Goal: Transaction & Acquisition: Book appointment/travel/reservation

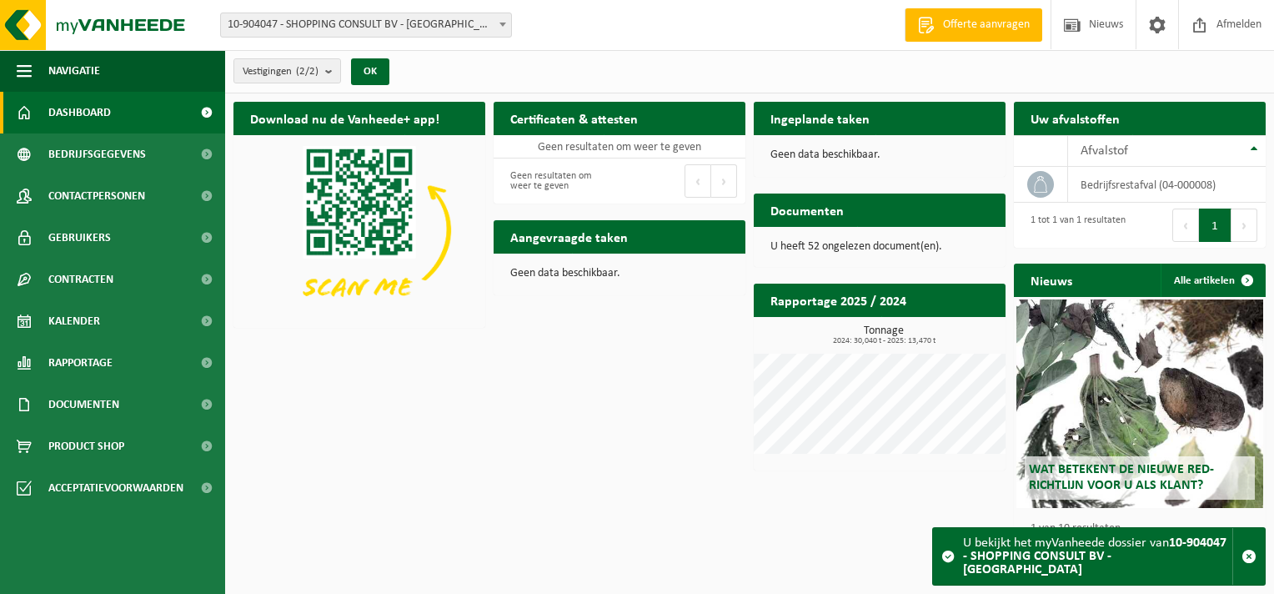
click at [499, 26] on b at bounding box center [502, 25] width 7 height 4
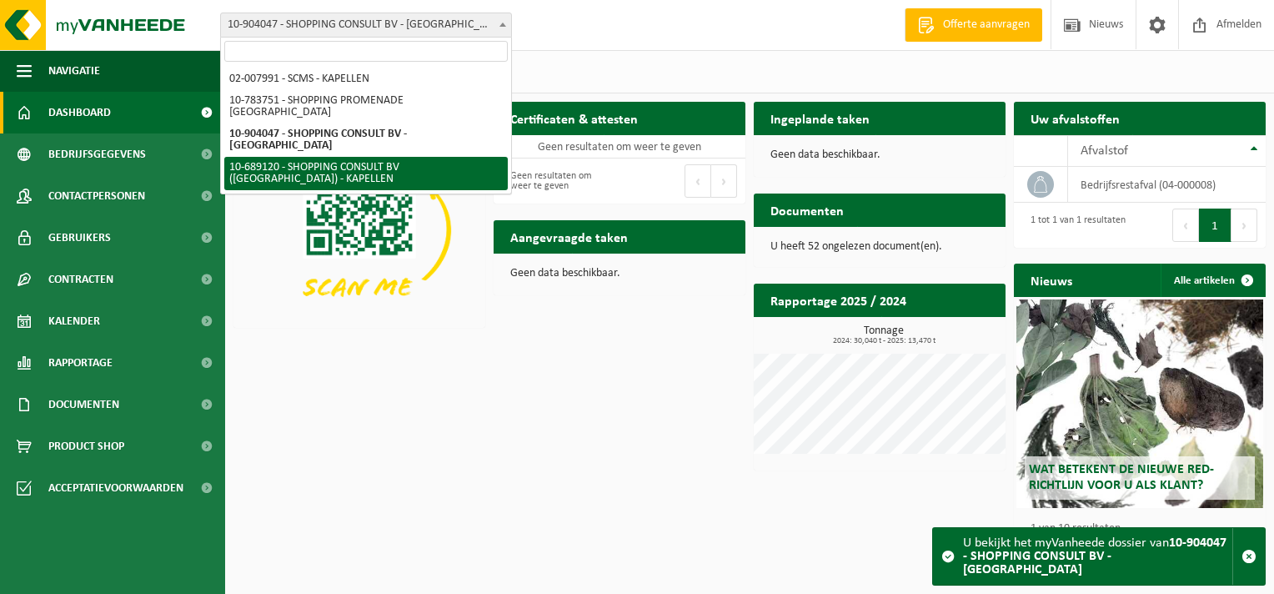
select select "121596"
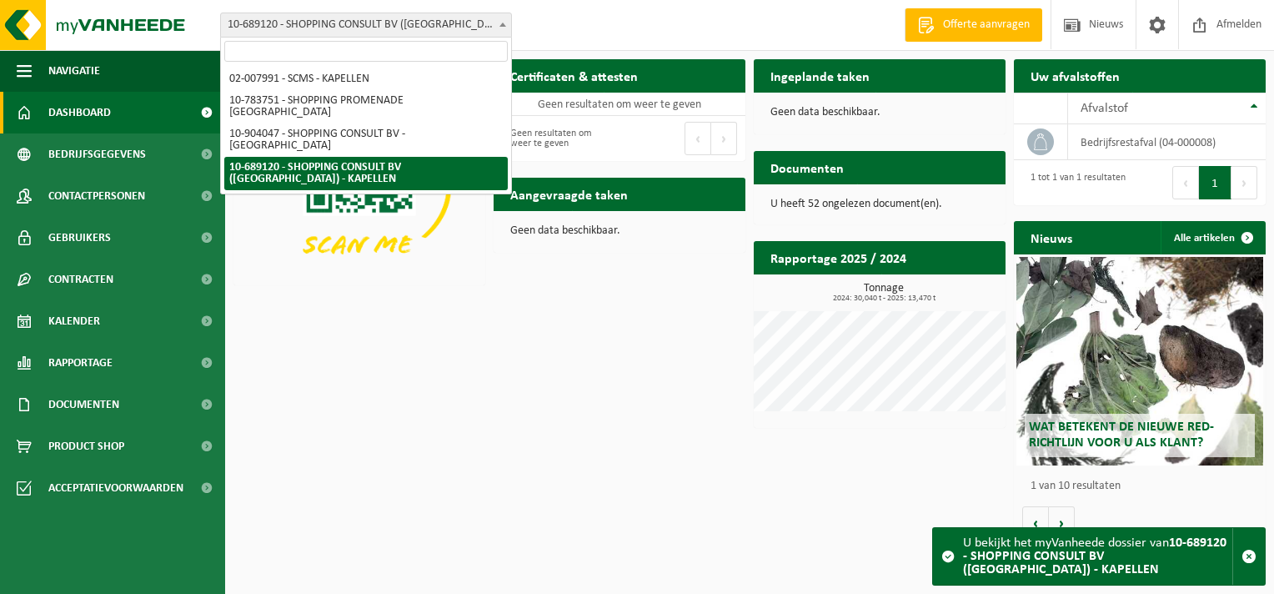
click at [499, 25] on b at bounding box center [502, 25] width 7 height 4
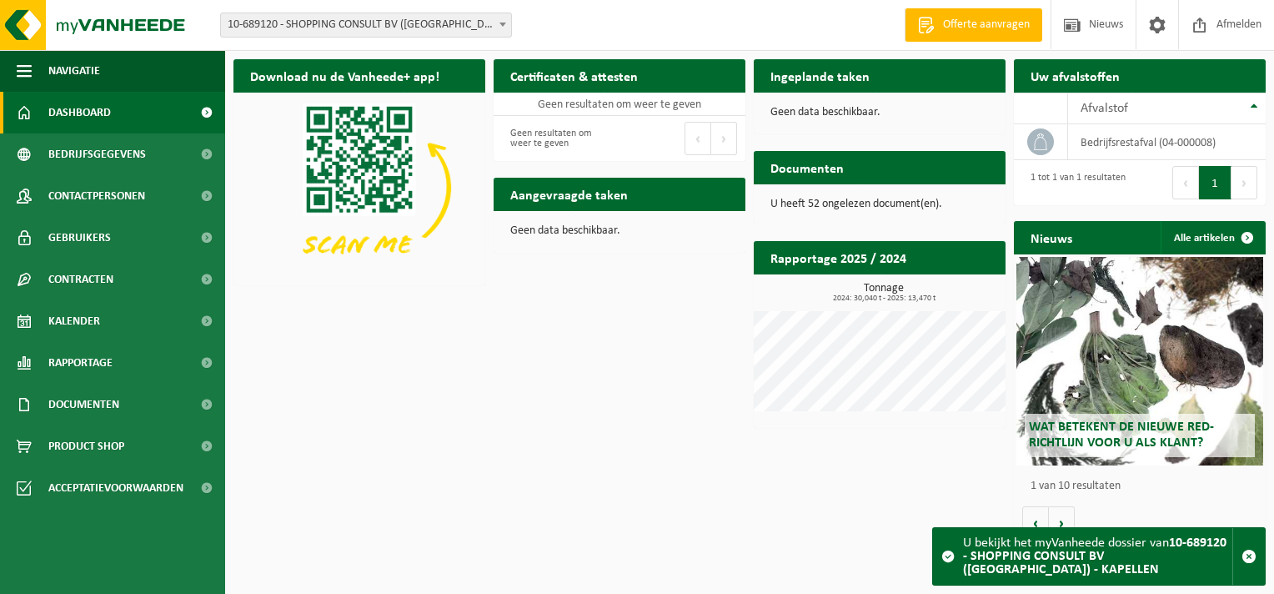
click at [501, 28] on span at bounding box center [502, 24] width 17 height 22
select select "121602"
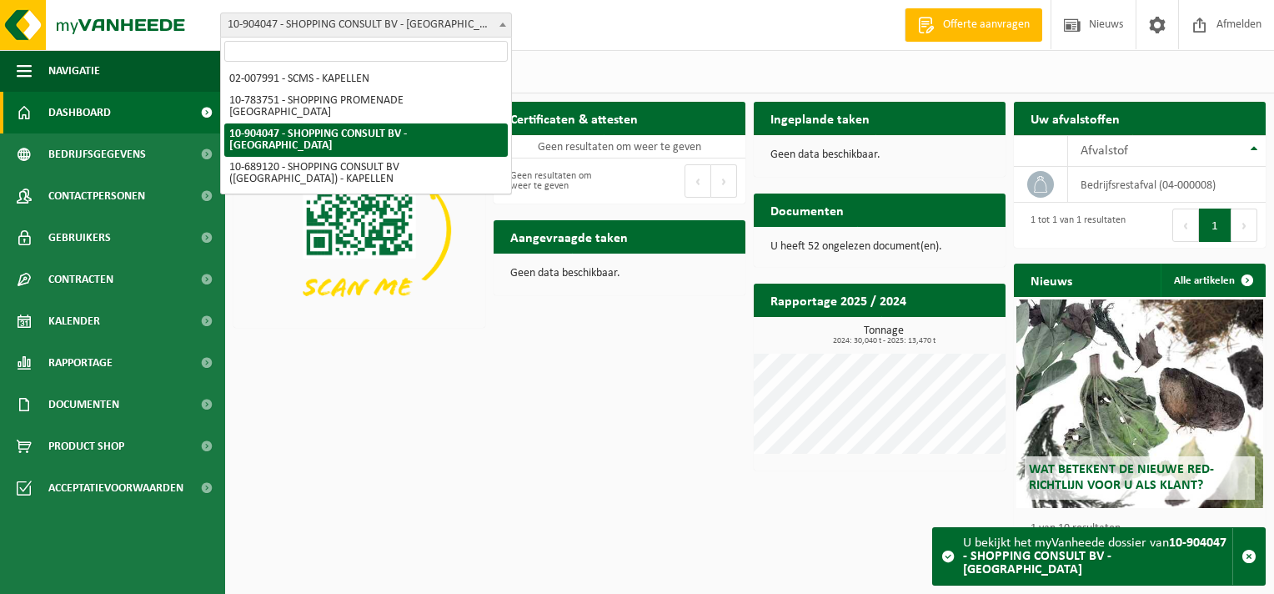
click at [499, 28] on span at bounding box center [502, 24] width 17 height 22
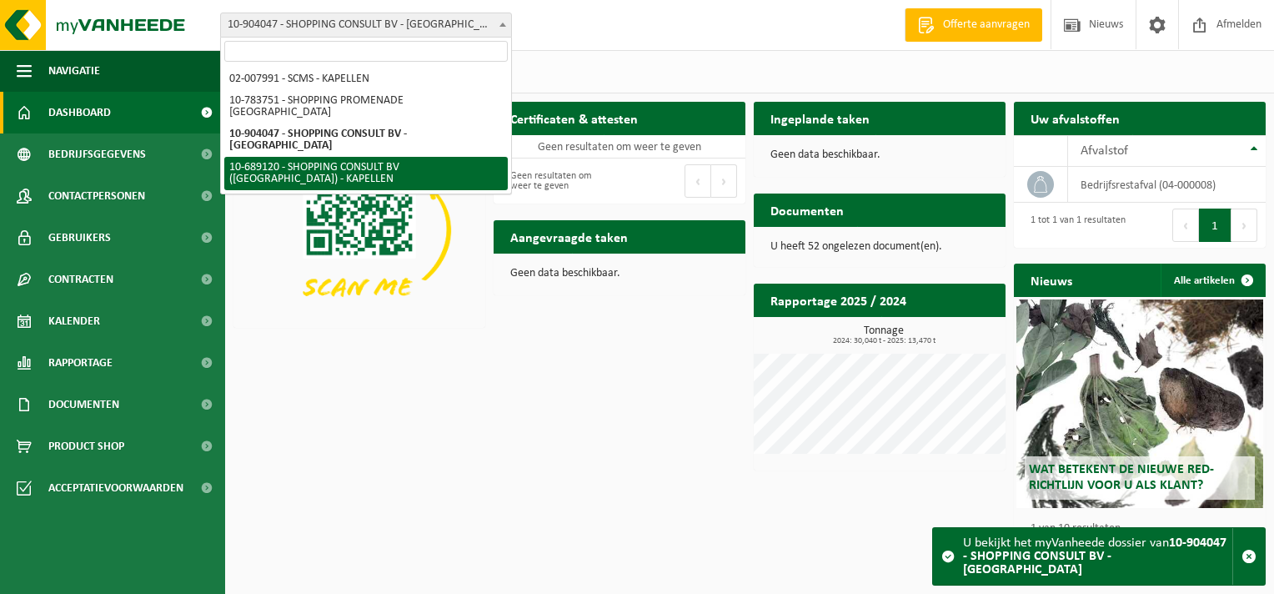
select select "121596"
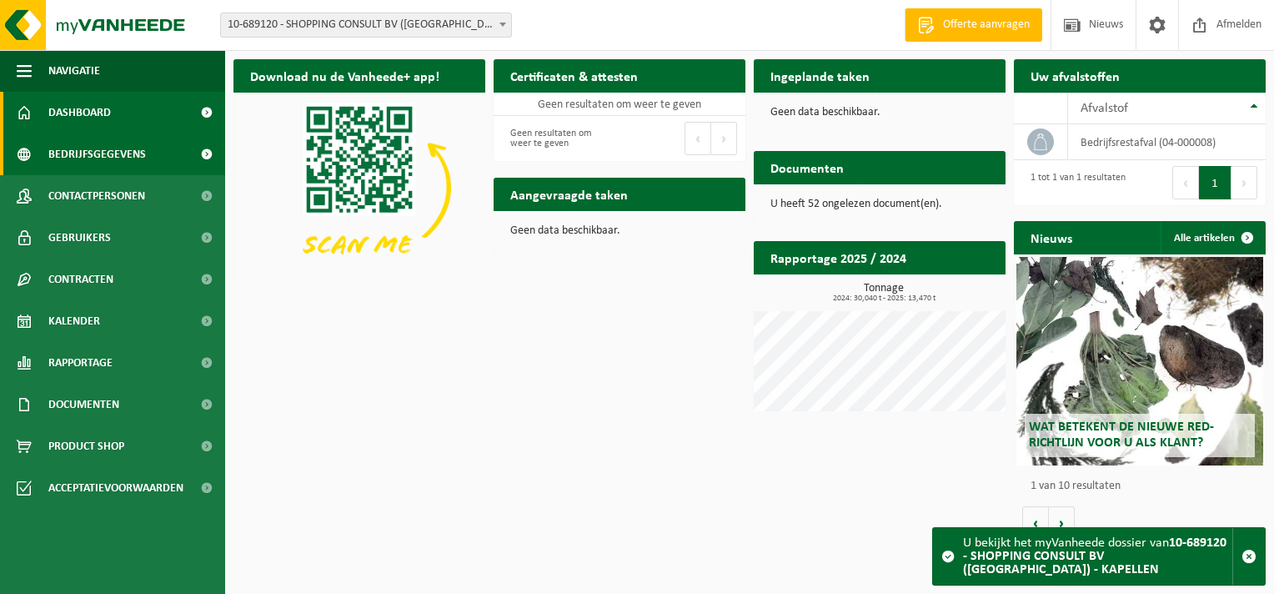
click at [90, 163] on span "Bedrijfsgegevens" at bounding box center [97, 154] width 98 height 42
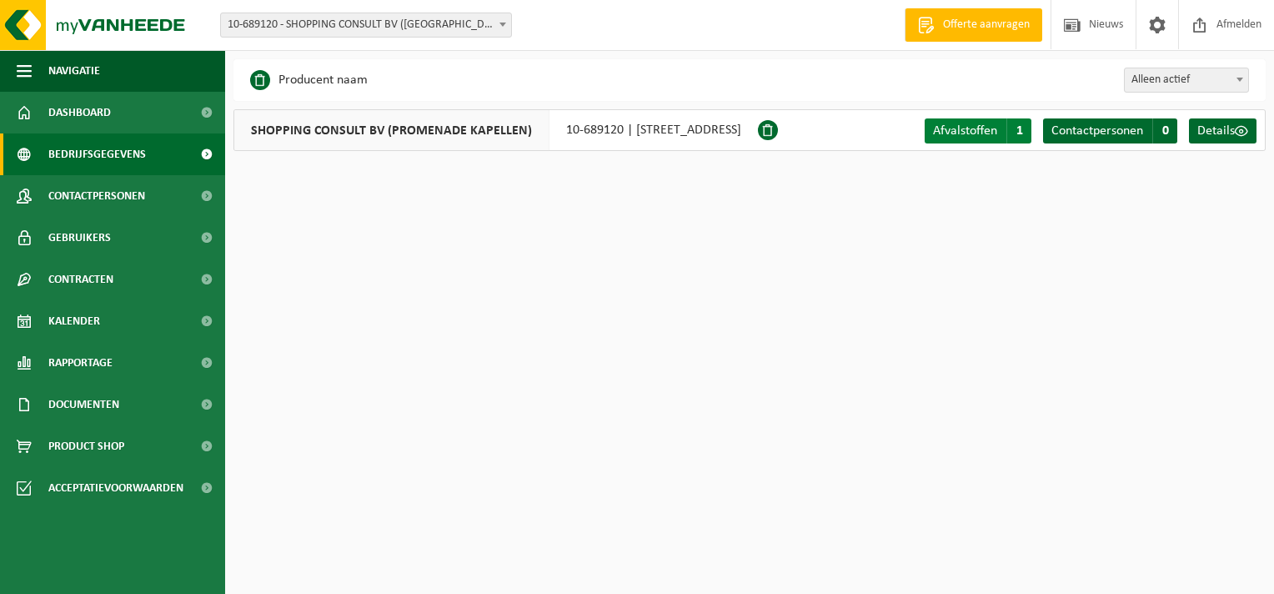
click at [981, 137] on span "Afvalstoffen" at bounding box center [965, 130] width 64 height 13
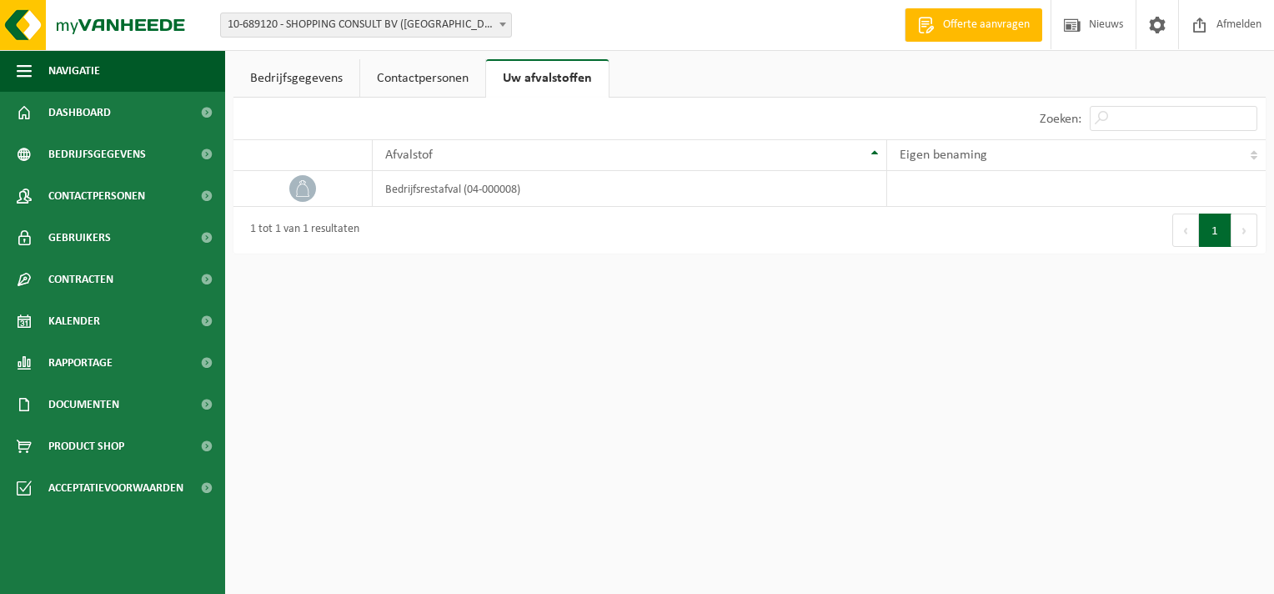
click at [430, 77] on link "Contactpersonen" at bounding box center [422, 78] width 125 height 38
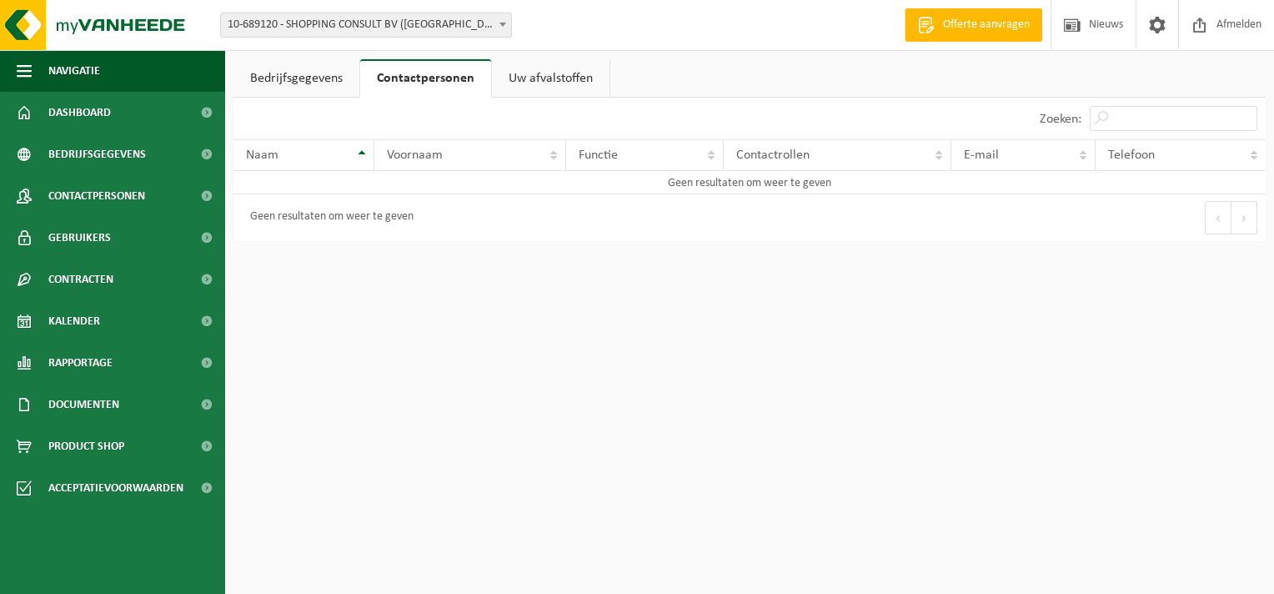
click at [291, 88] on link "Bedrijfsgegevens" at bounding box center [296, 78] width 126 height 38
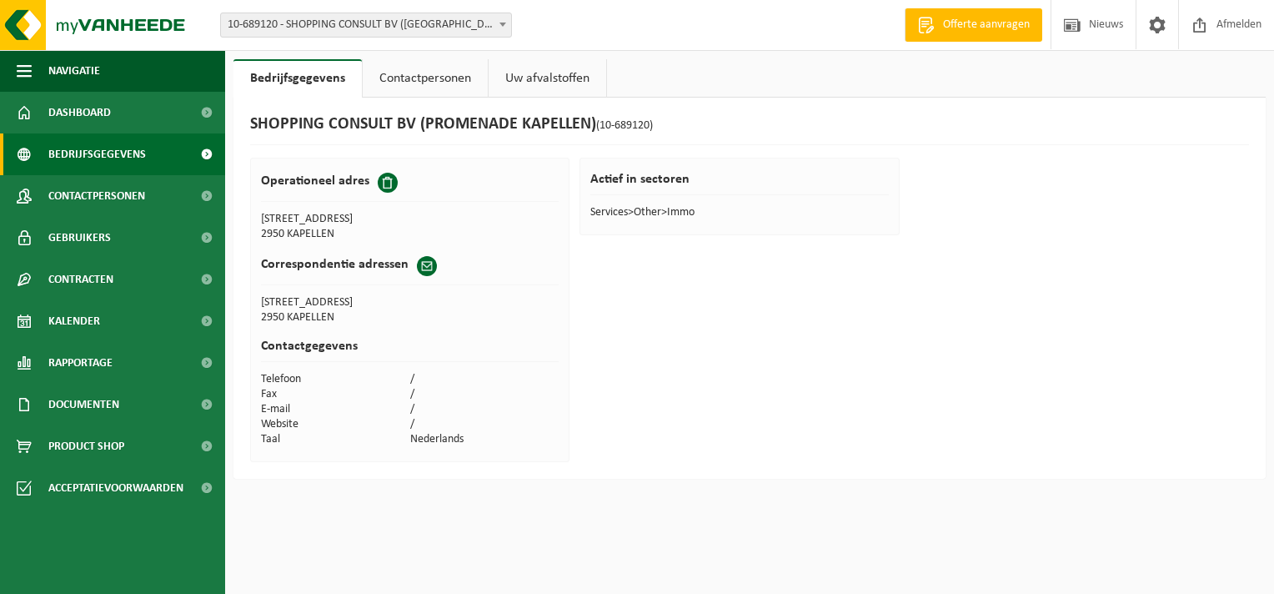
click at [110, 150] on span "Bedrijfsgegevens" at bounding box center [97, 154] width 98 height 42
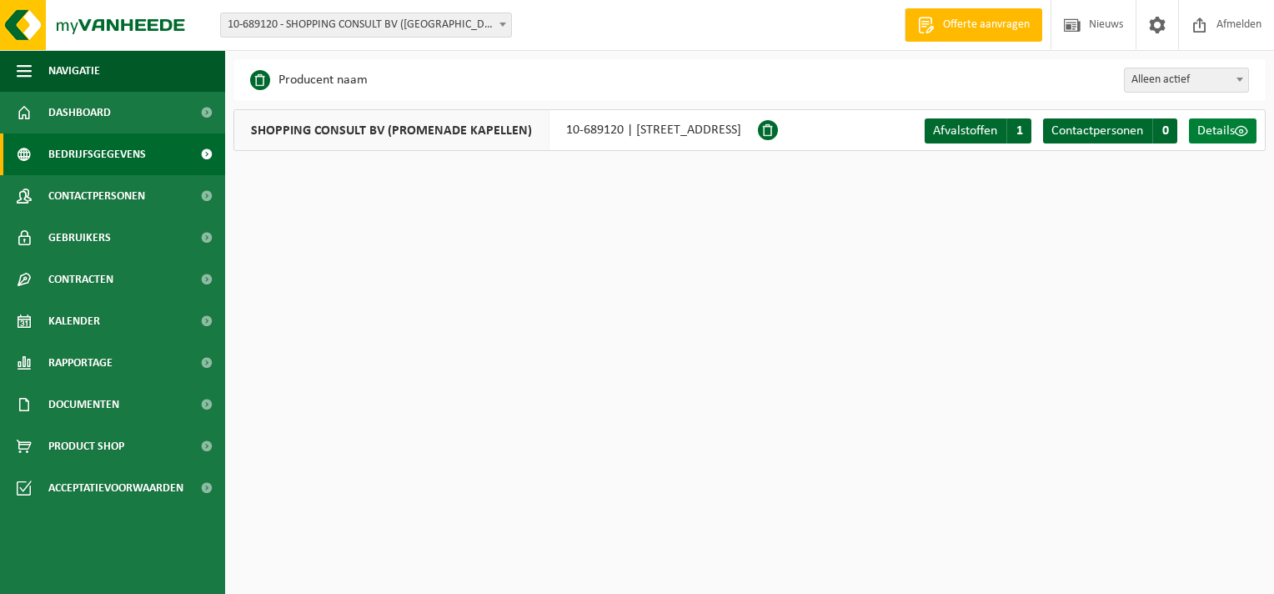
click at [1214, 130] on span "Details" at bounding box center [1216, 130] width 38 height 13
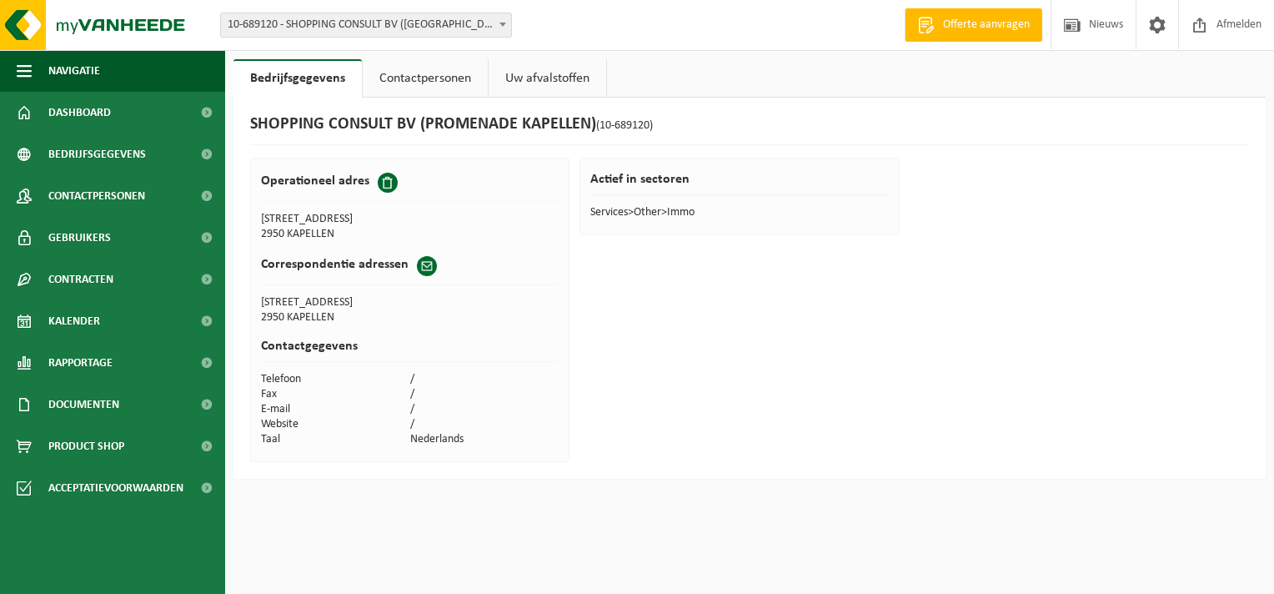
click at [564, 77] on link "Uw afvalstoffen" at bounding box center [548, 78] width 118 height 38
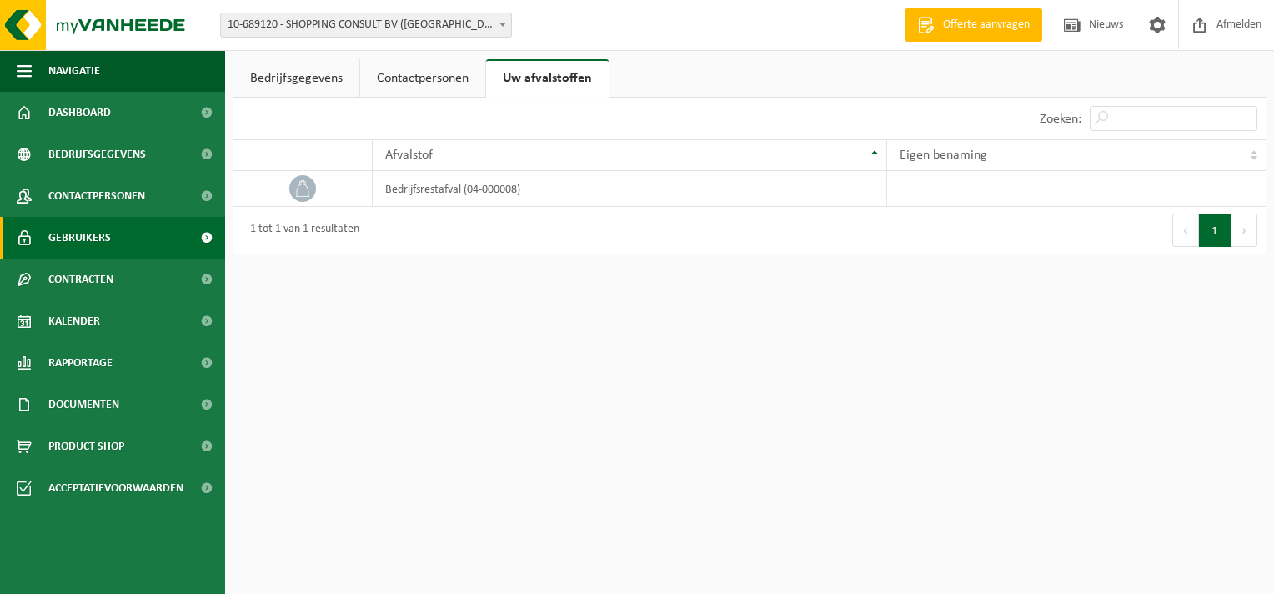
click at [116, 237] on link "Gebruikers" at bounding box center [112, 238] width 225 height 42
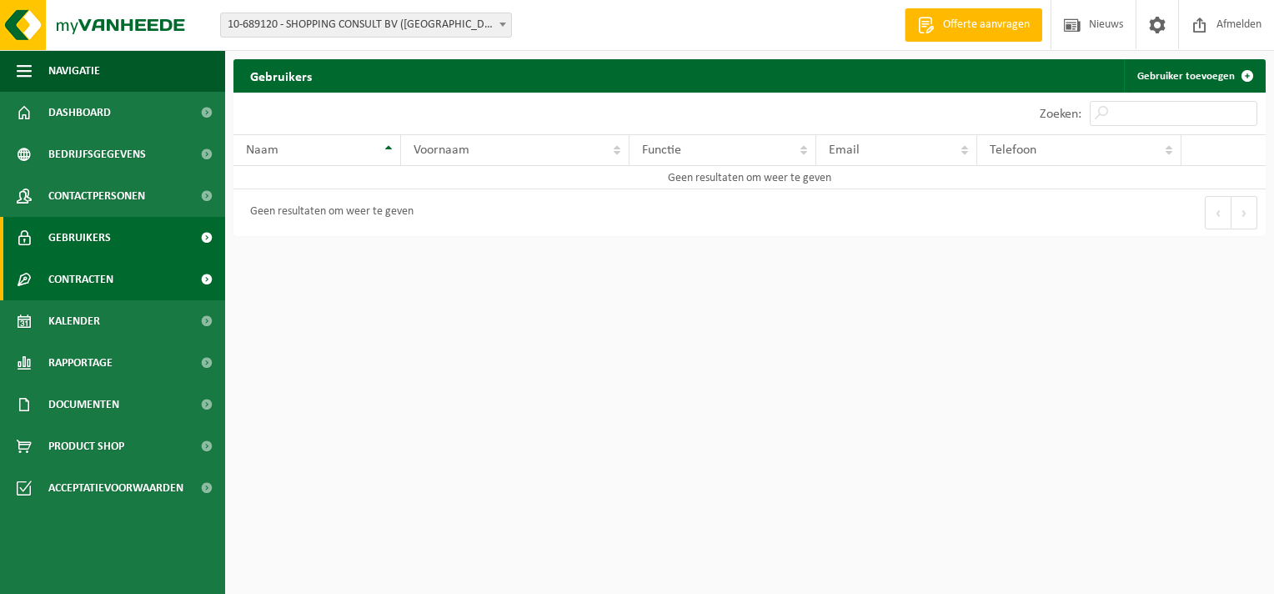
click at [127, 280] on link "Contracten" at bounding box center [112, 279] width 225 height 42
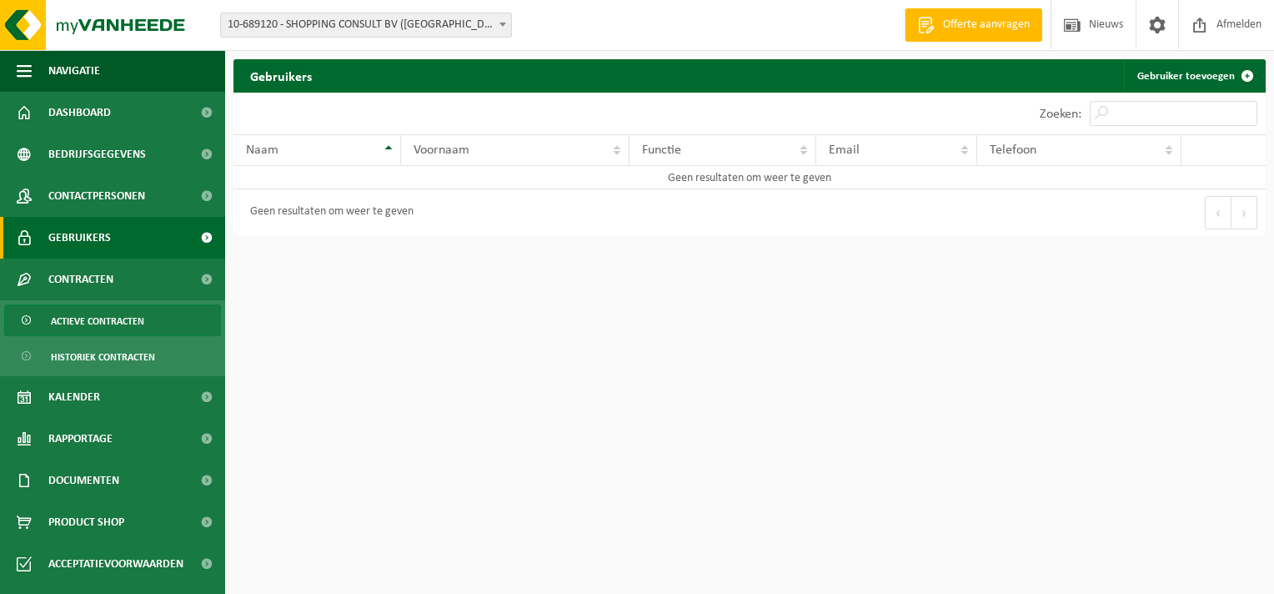
click at [126, 320] on span "Actieve contracten" at bounding box center [97, 321] width 93 height 32
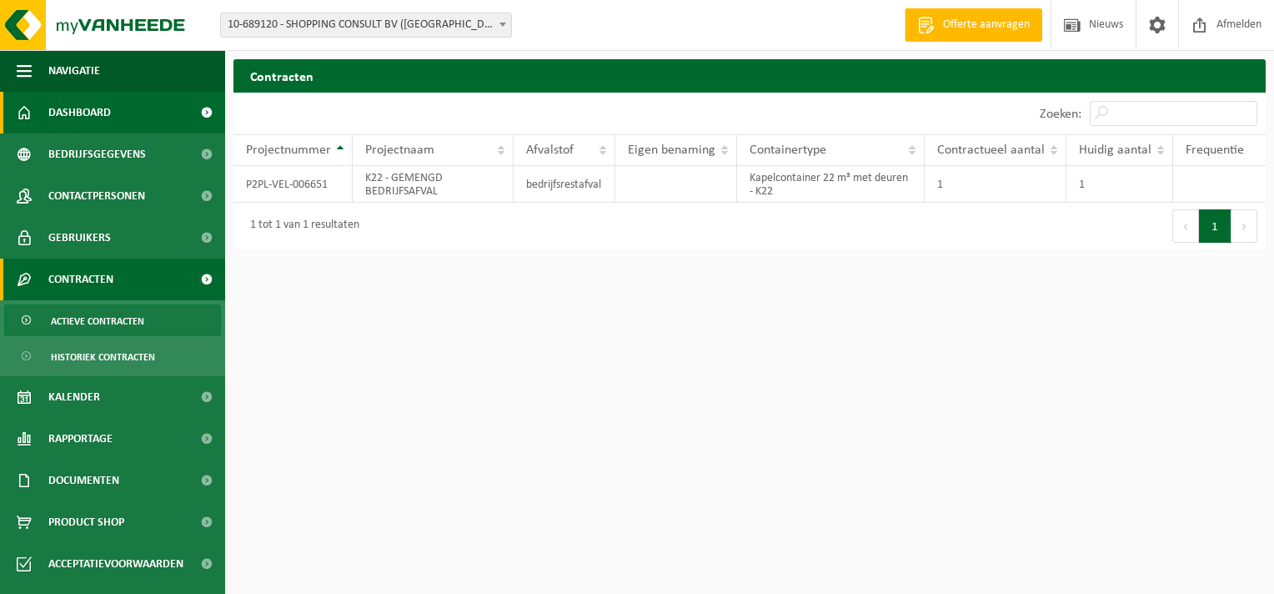
click at [110, 114] on span "Dashboard" at bounding box center [79, 113] width 63 height 42
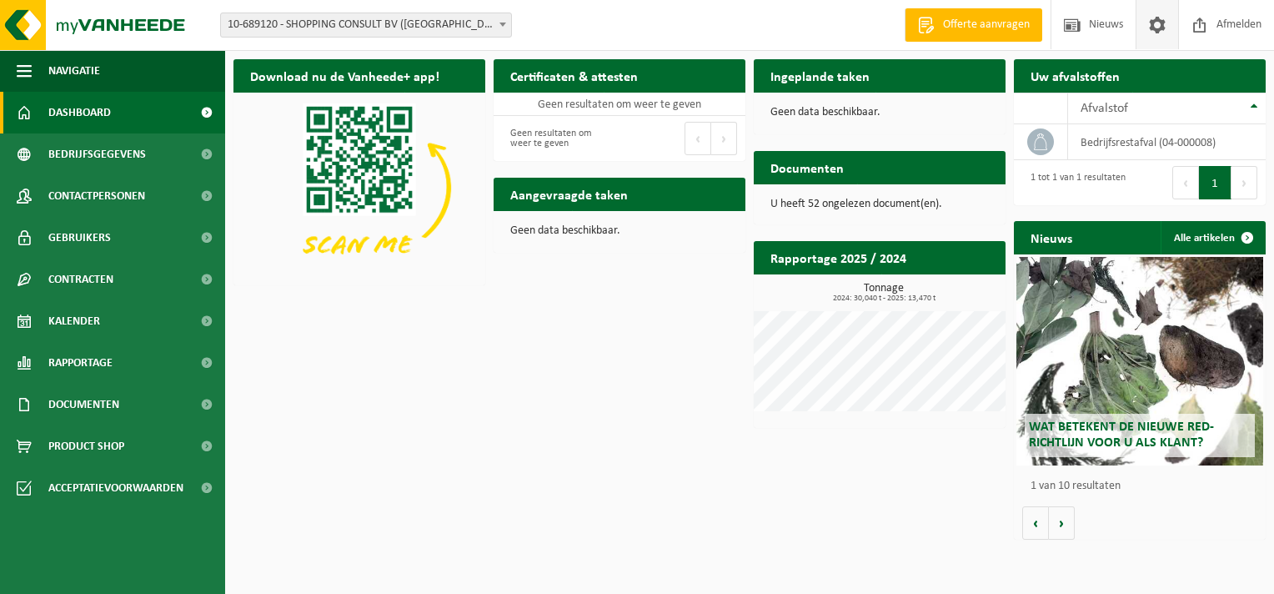
click at [1157, 22] on span at bounding box center [1157, 24] width 25 height 49
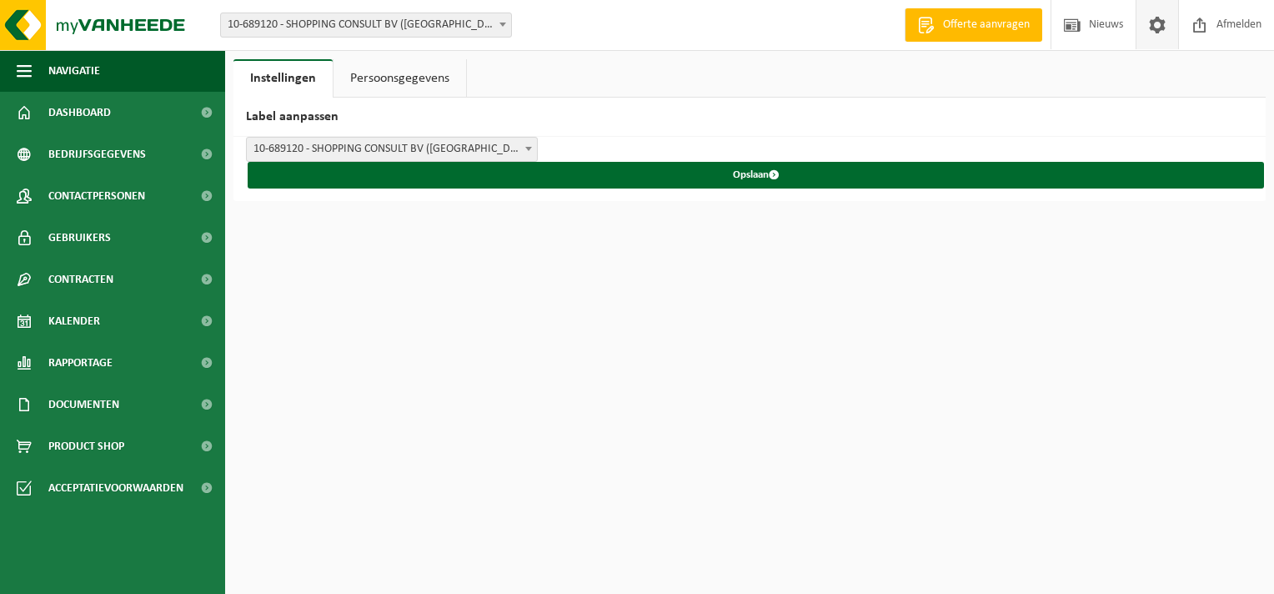
click at [730, 111] on h2 "Label aanpassen" at bounding box center [749, 117] width 1032 height 39
click at [389, 82] on link "Persoonsgegevens" at bounding box center [400, 78] width 133 height 38
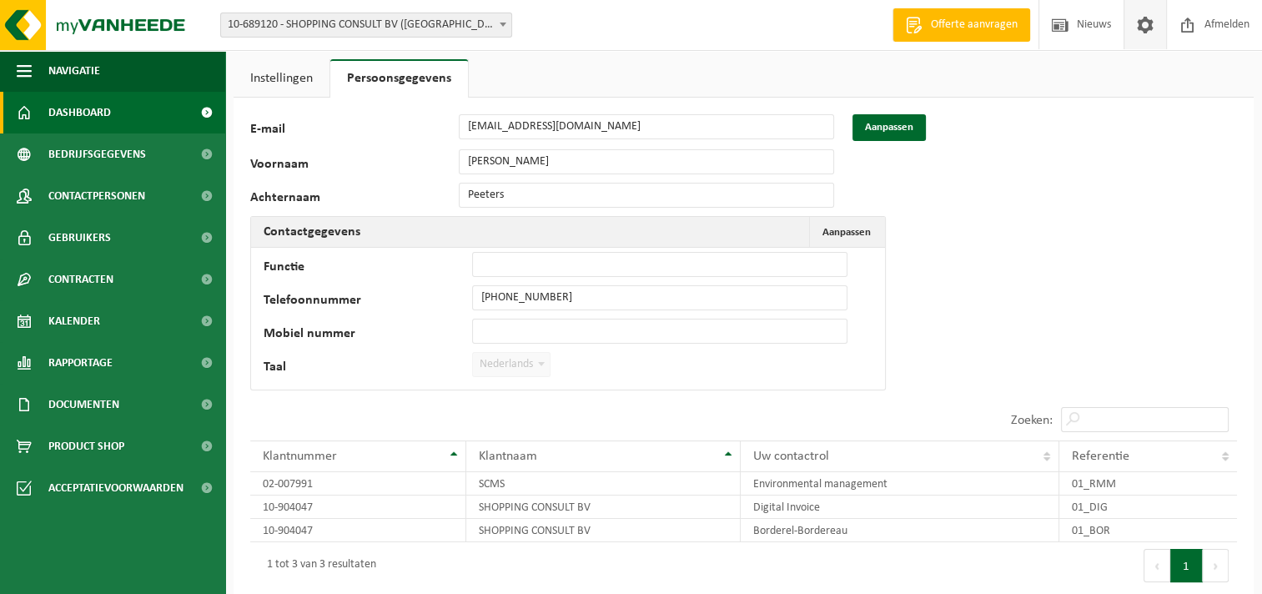
click at [55, 112] on span "Dashboard" at bounding box center [79, 113] width 63 height 42
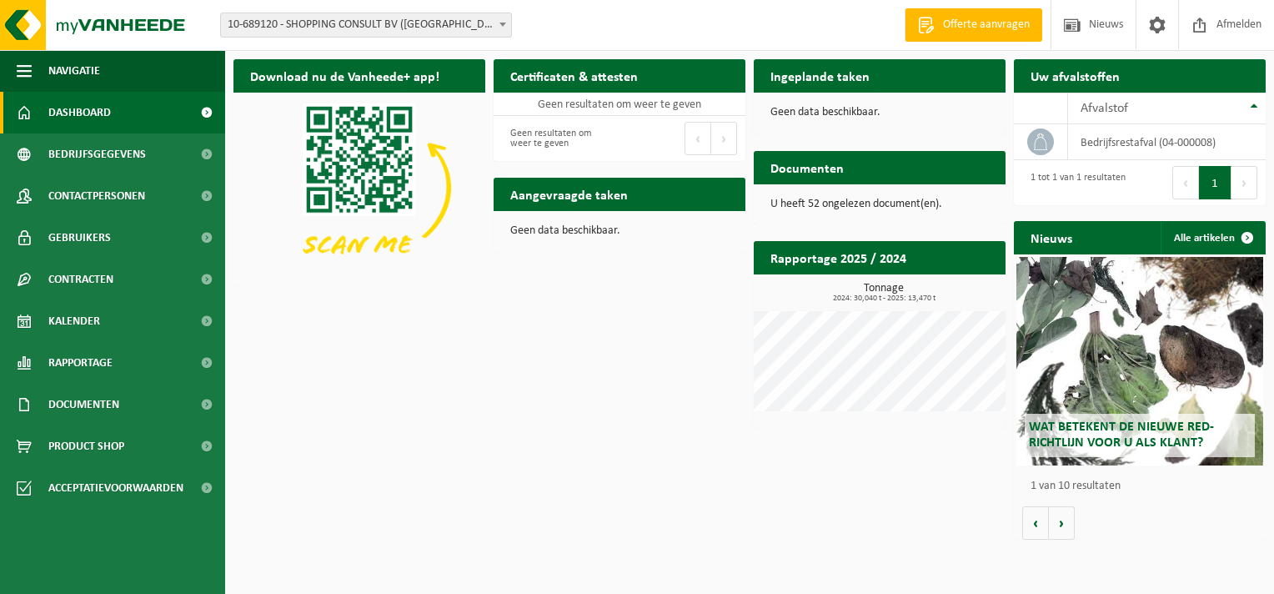
click at [587, 197] on h2 "Aangevraagde taken" at bounding box center [569, 194] width 151 height 33
click at [1249, 40] on span "Afmelden" at bounding box center [1238, 24] width 53 height 49
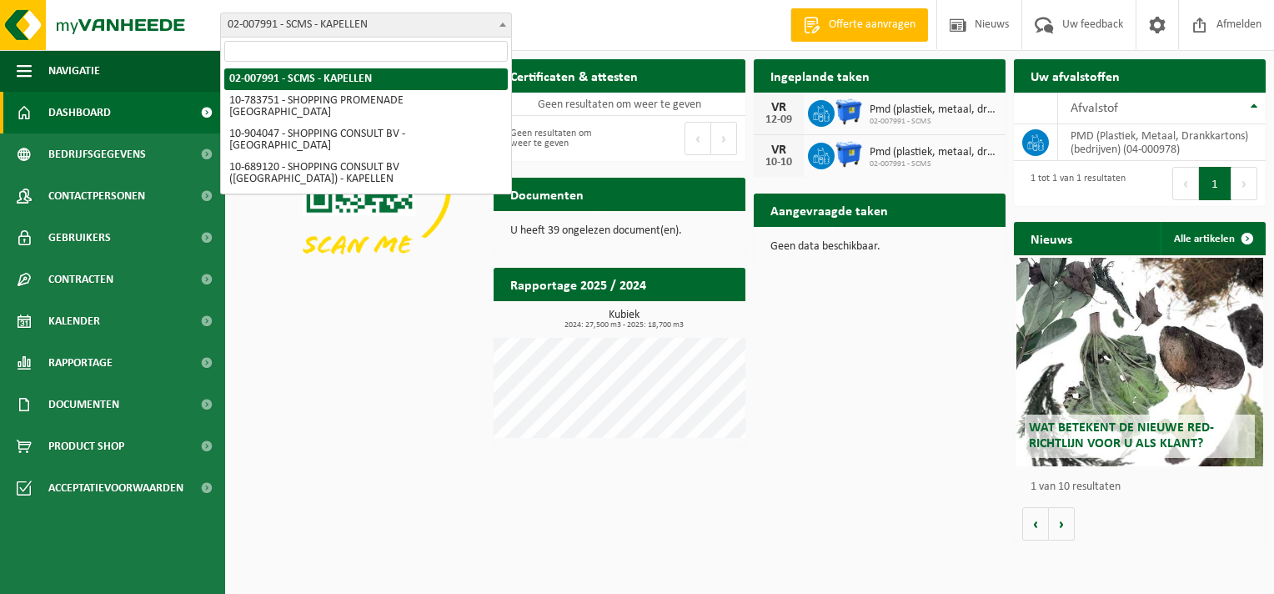
click at [501, 23] on b at bounding box center [502, 25] width 7 height 4
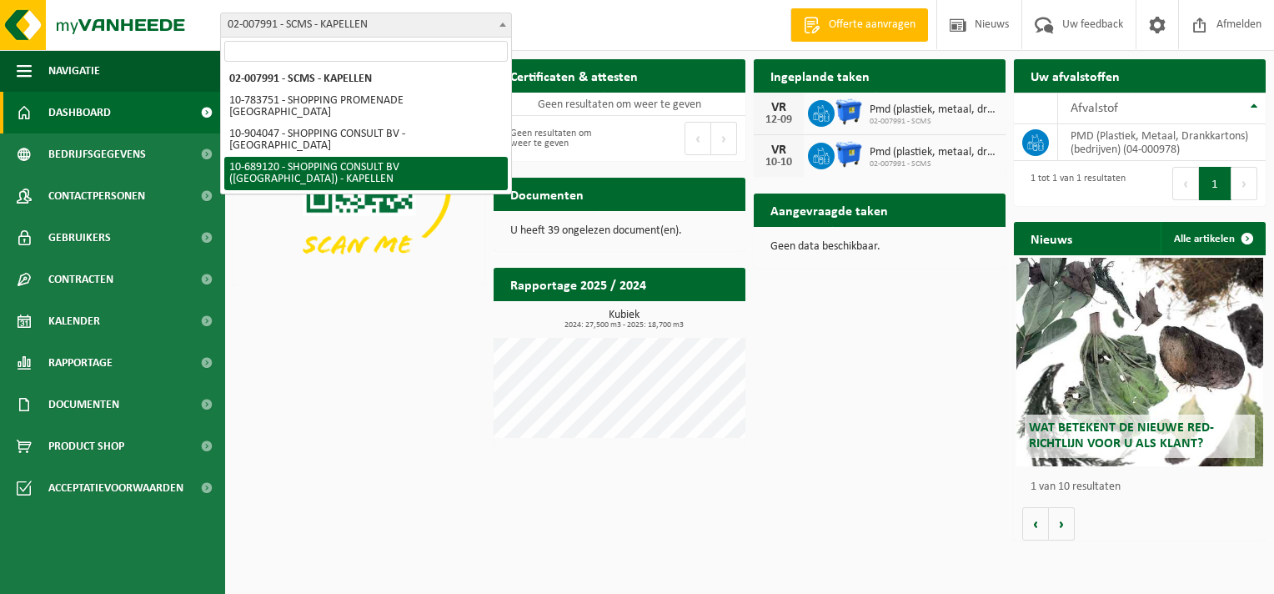
select select "121596"
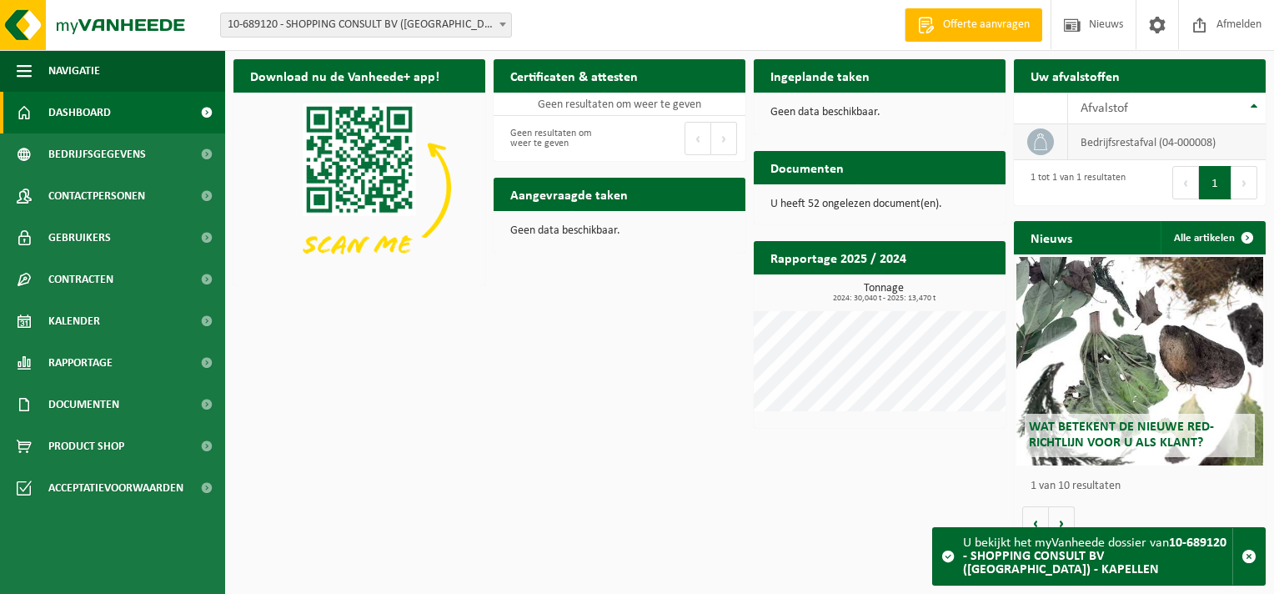
click at [1036, 138] on icon at bounding box center [1040, 141] width 13 height 17
click at [36, 68] on button "Navigatie" at bounding box center [112, 71] width 225 height 42
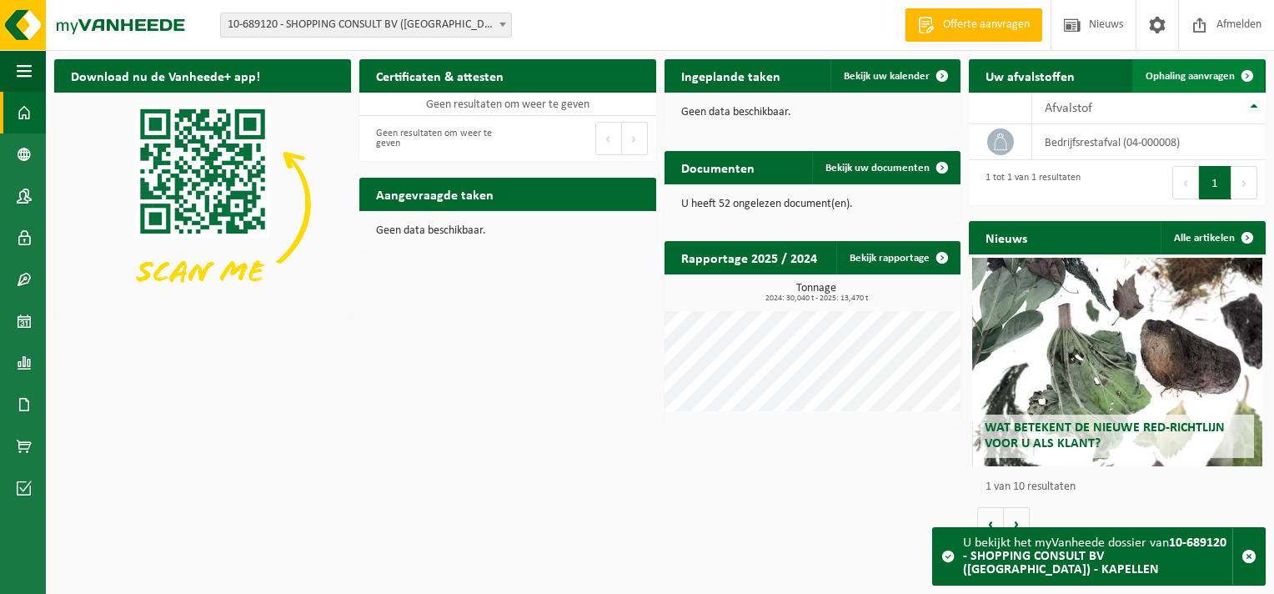
click at [1191, 73] on span "Ophaling aanvragen" at bounding box center [1190, 76] width 89 height 11
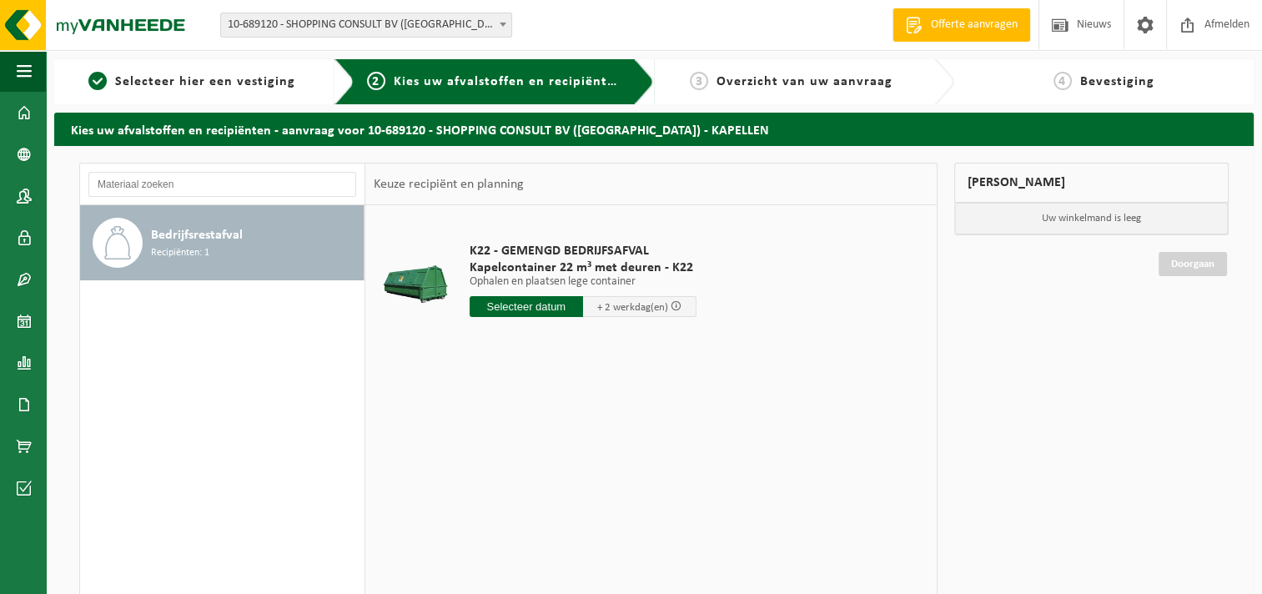
click at [537, 308] on input "text" at bounding box center [525, 306] width 113 height 21
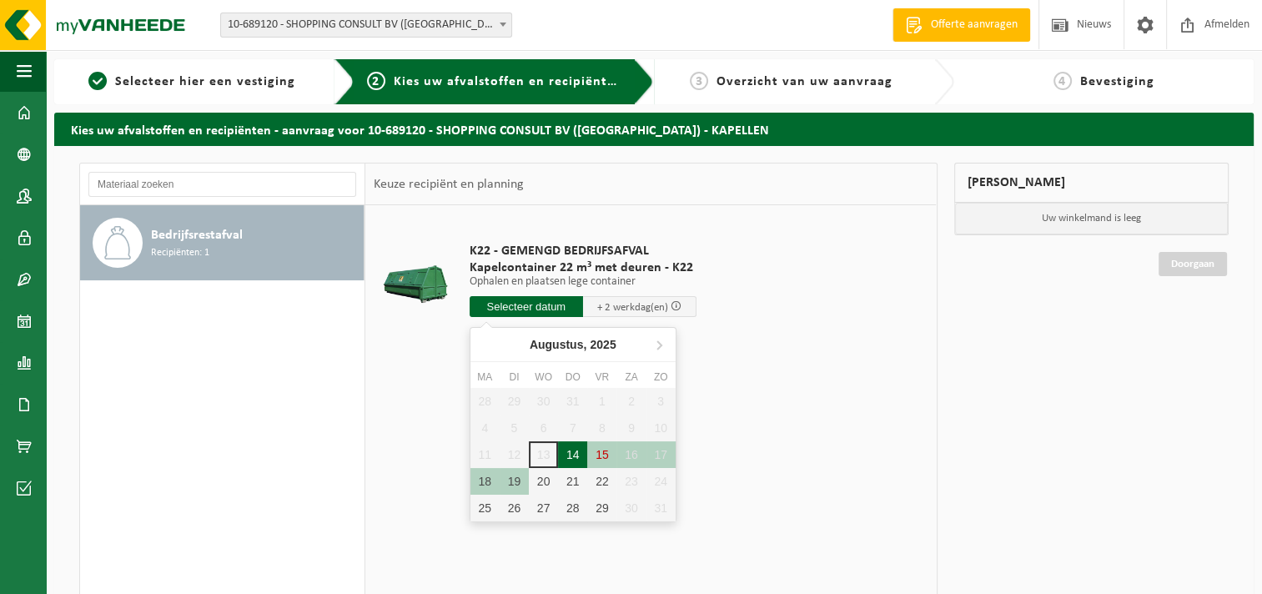
click at [570, 450] on div "14" at bounding box center [572, 454] width 29 height 27
type input "Van [DATE]"
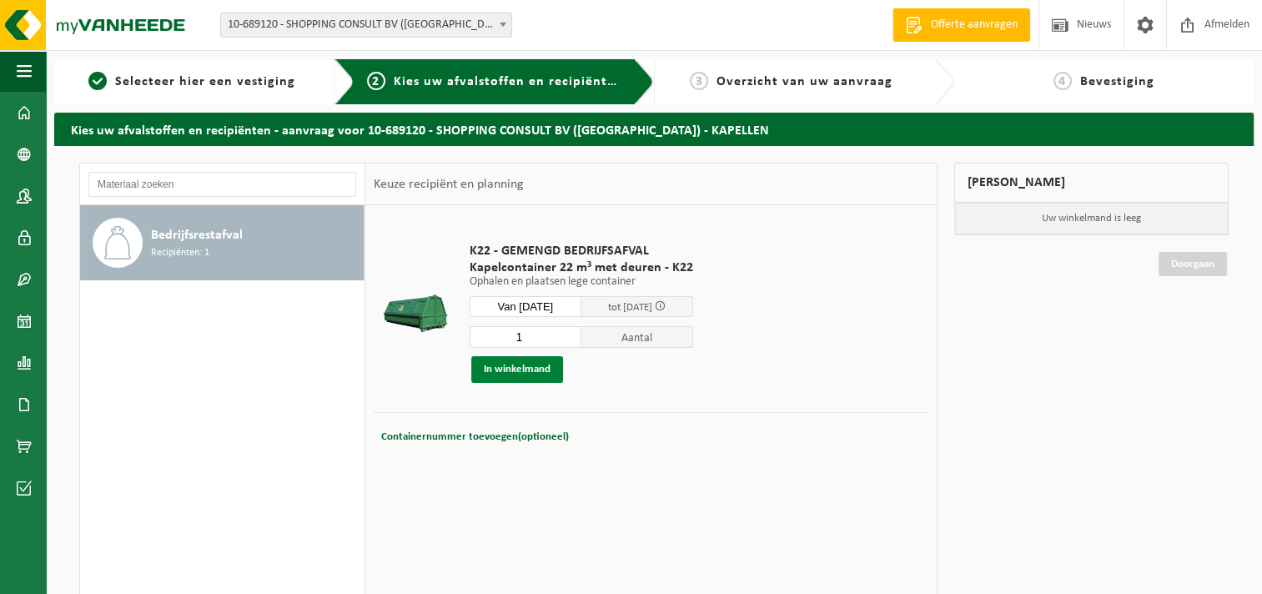
click at [507, 362] on button "In winkelmand" at bounding box center [517, 369] width 92 height 27
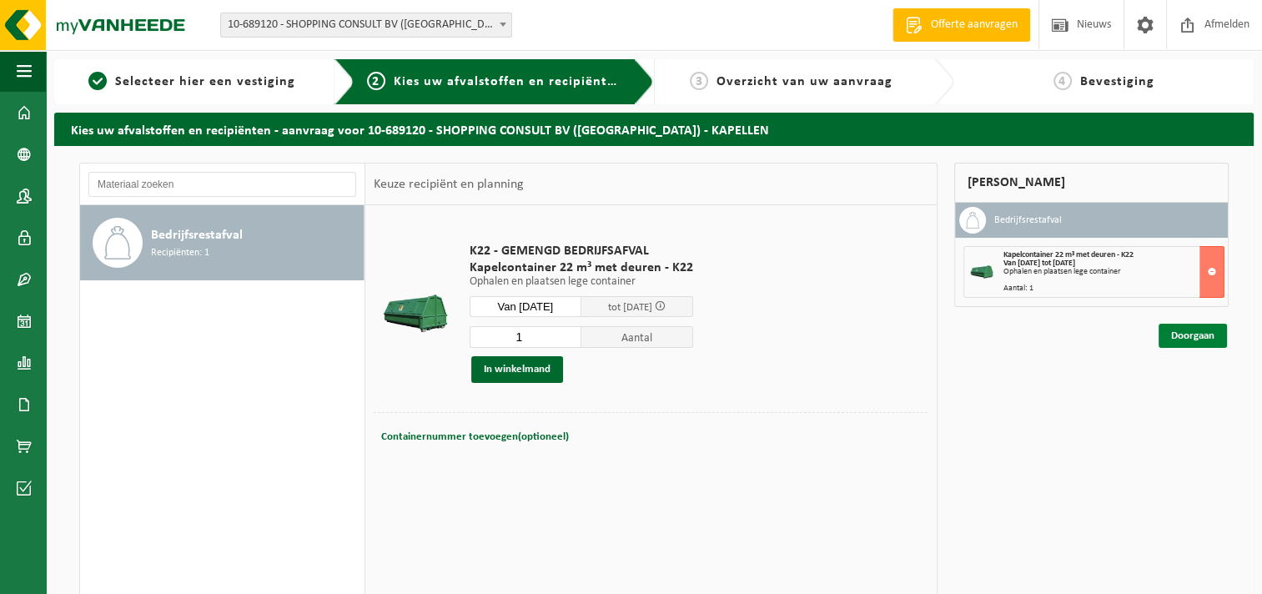
click at [1187, 330] on link "Doorgaan" at bounding box center [1192, 336] width 68 height 24
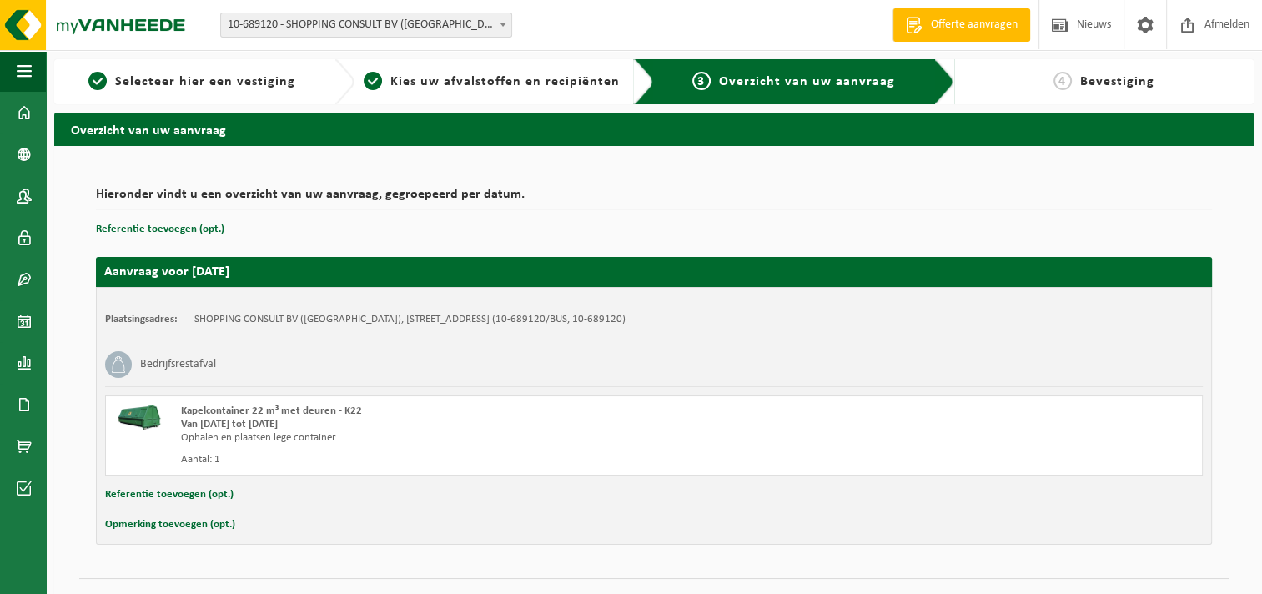
scroll to position [33, 0]
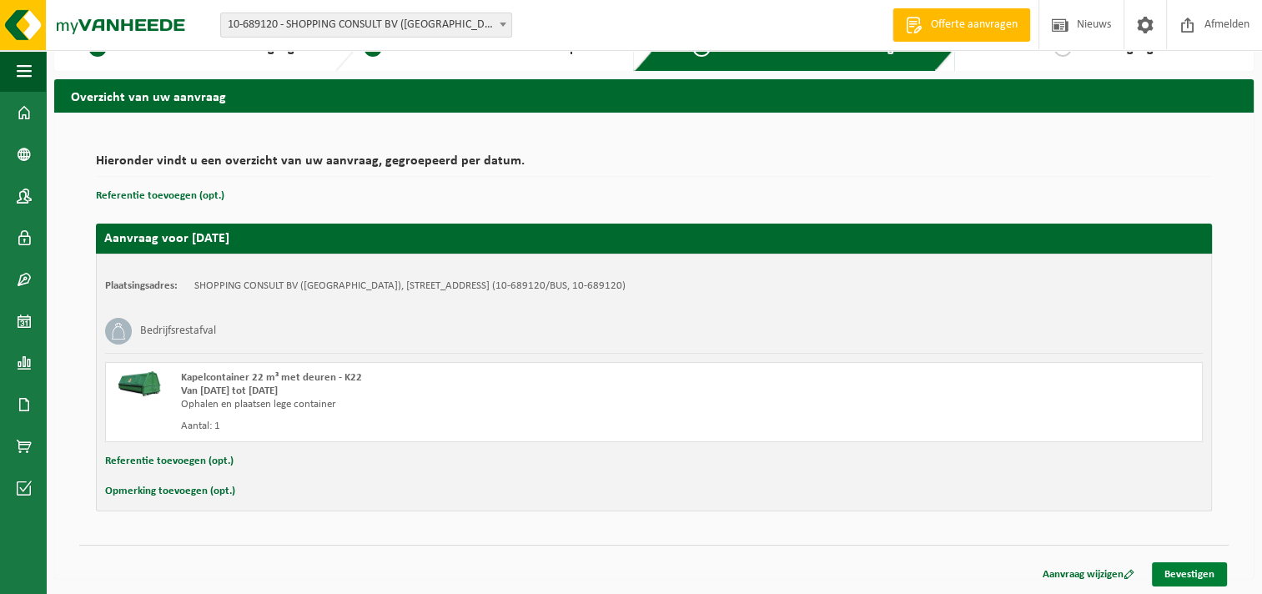
click at [1195, 573] on link "Bevestigen" at bounding box center [1188, 574] width 75 height 24
